Goal: Navigation & Orientation: Find specific page/section

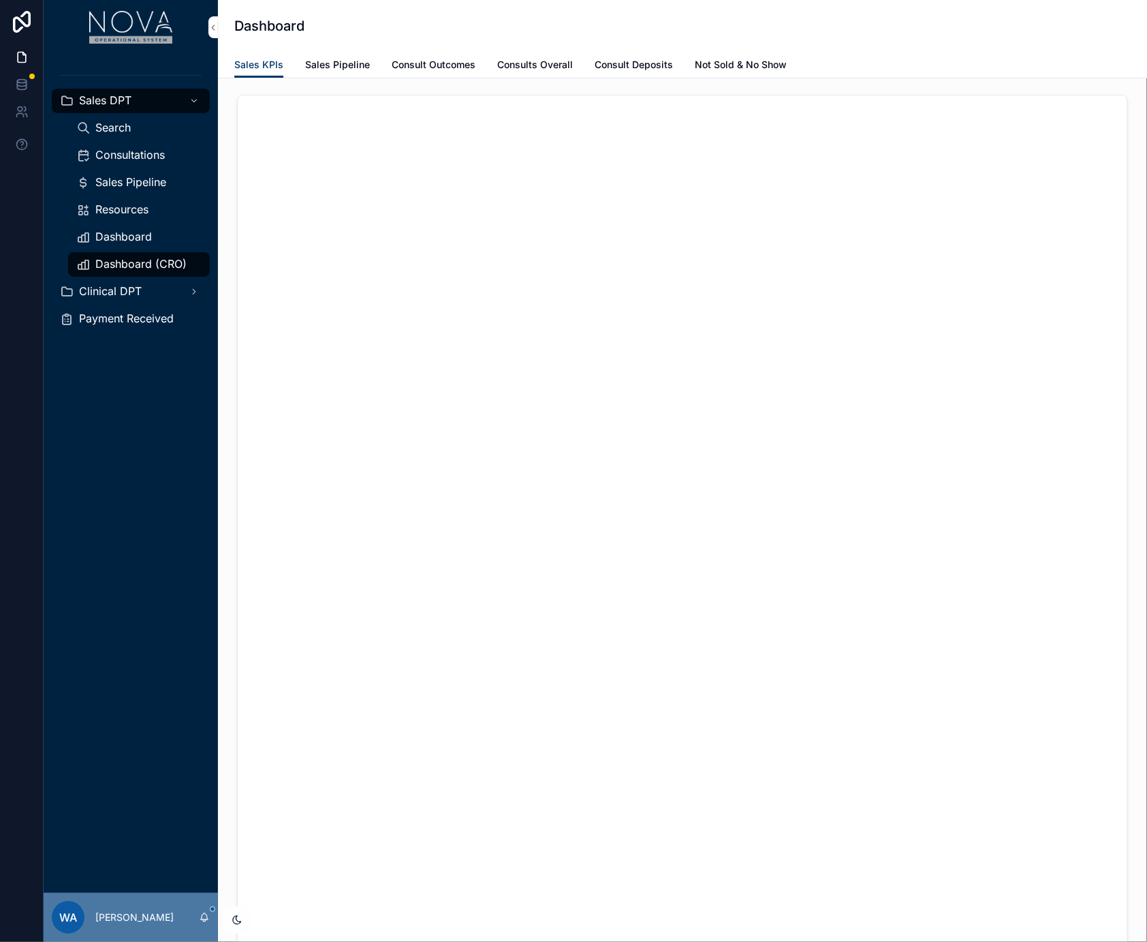
click at [309, 74] on link "Sales Pipeline" at bounding box center [337, 65] width 65 height 27
click at [331, 58] on span "Sales Pipeline" at bounding box center [337, 65] width 65 height 14
click at [270, 70] on span "Sales KPIs" at bounding box center [258, 65] width 49 height 14
